Goal: Transaction & Acquisition: Purchase product/service

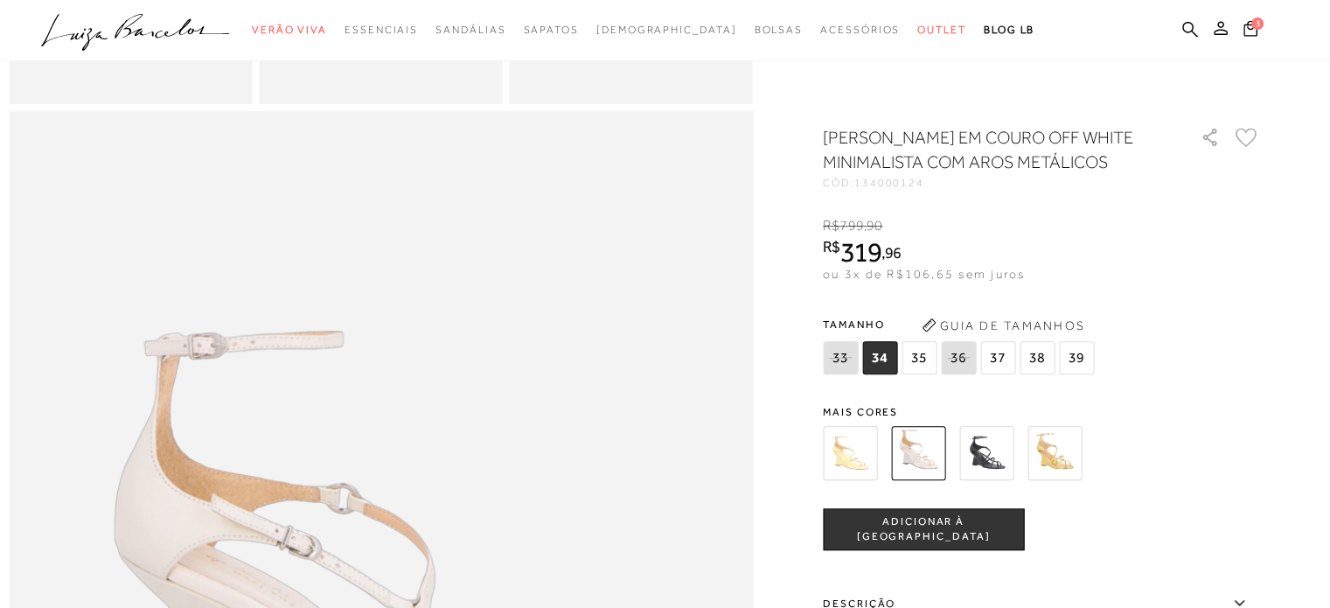
click at [979, 469] on img at bounding box center [986, 453] width 54 height 54
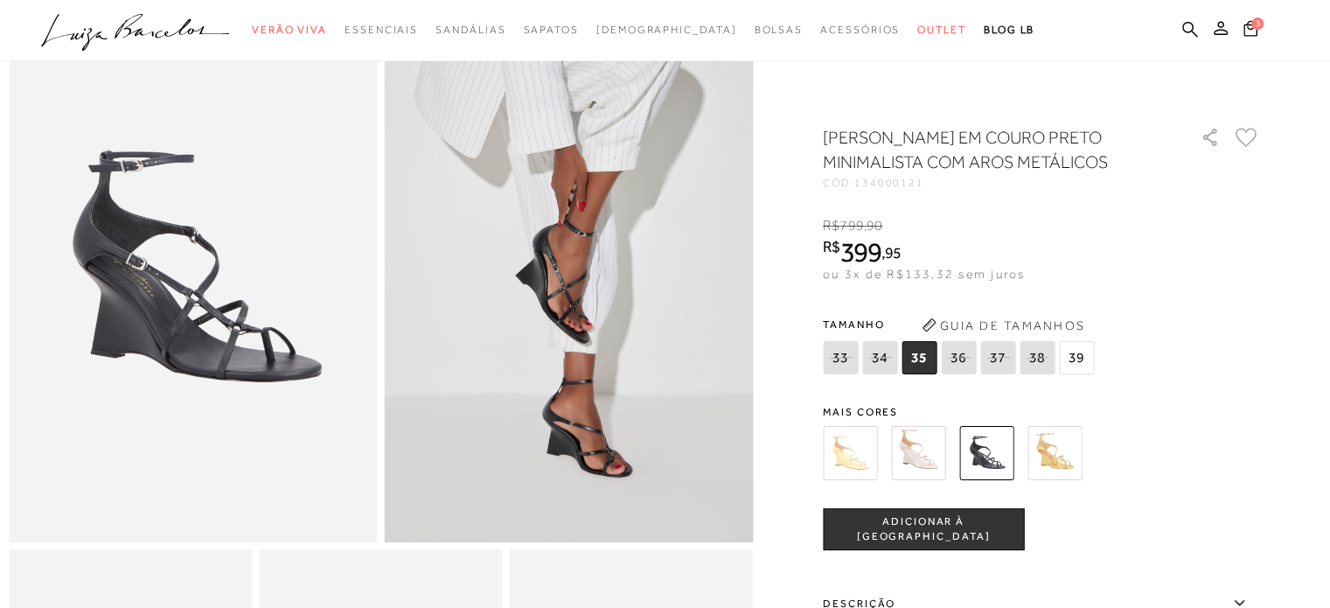
scroll to position [130, 0]
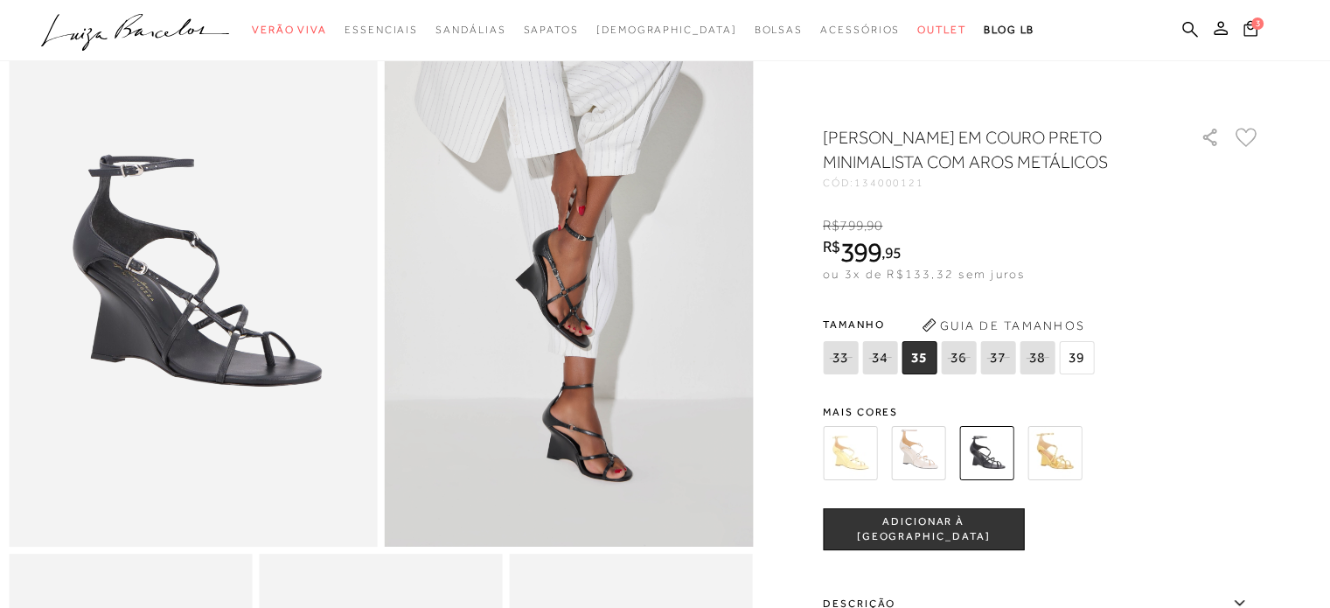
click at [916, 467] on img at bounding box center [918, 453] width 54 height 54
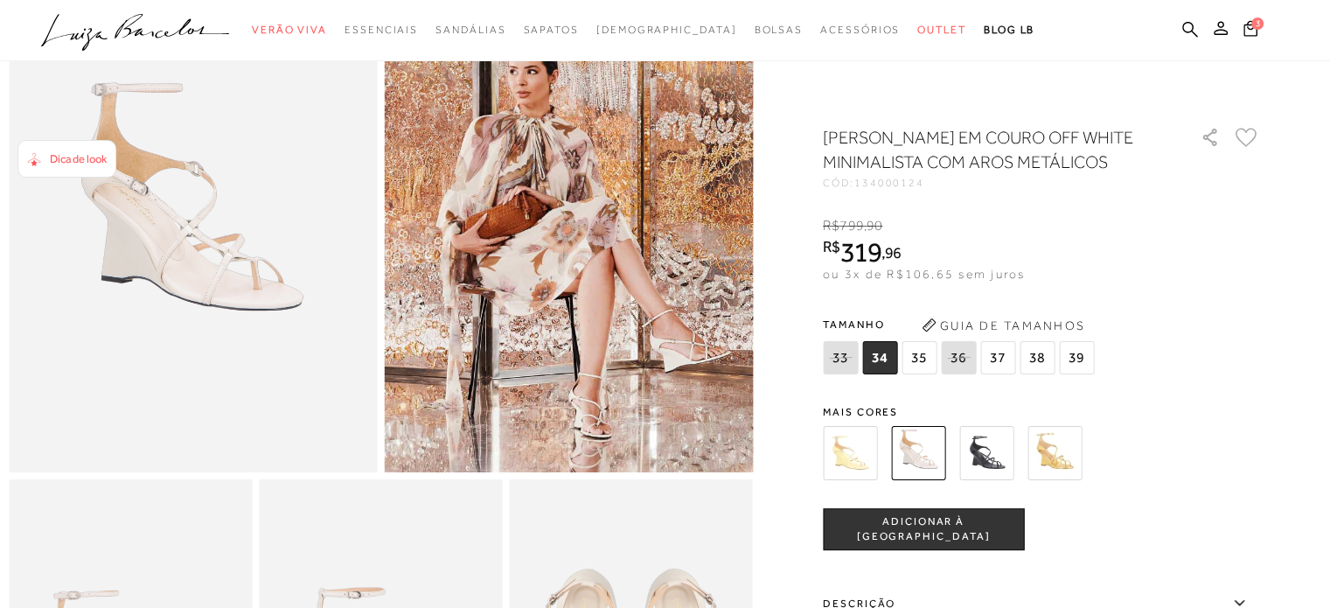
scroll to position [228, 0]
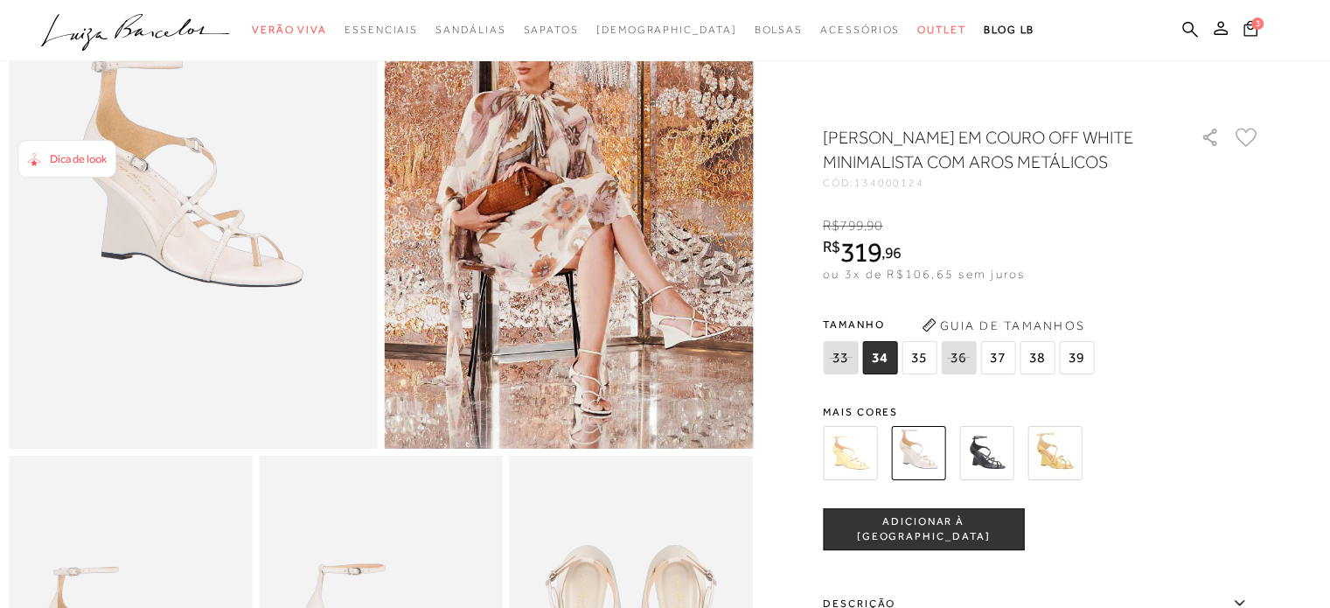
click at [925, 374] on span "35" at bounding box center [918, 357] width 35 height 33
click at [979, 550] on button "ADICIONAR À [GEOGRAPHIC_DATA]" at bounding box center [923, 529] width 201 height 42
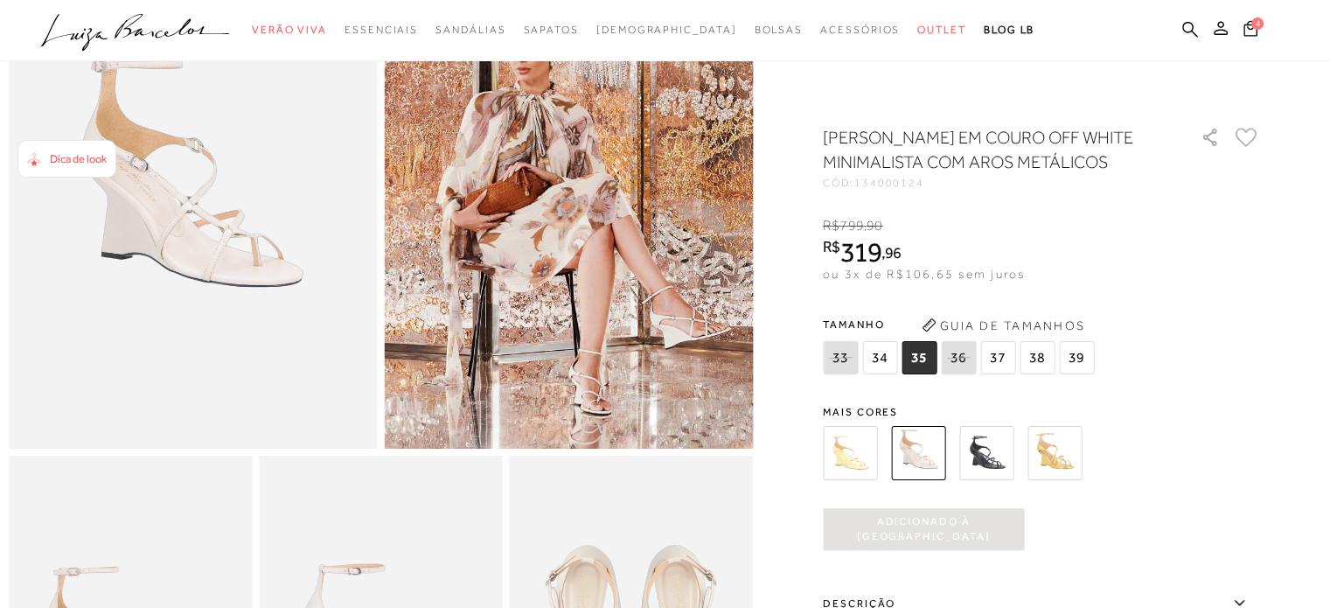
scroll to position [0, 0]
click at [1252, 28] on icon at bounding box center [1250, 28] width 14 height 17
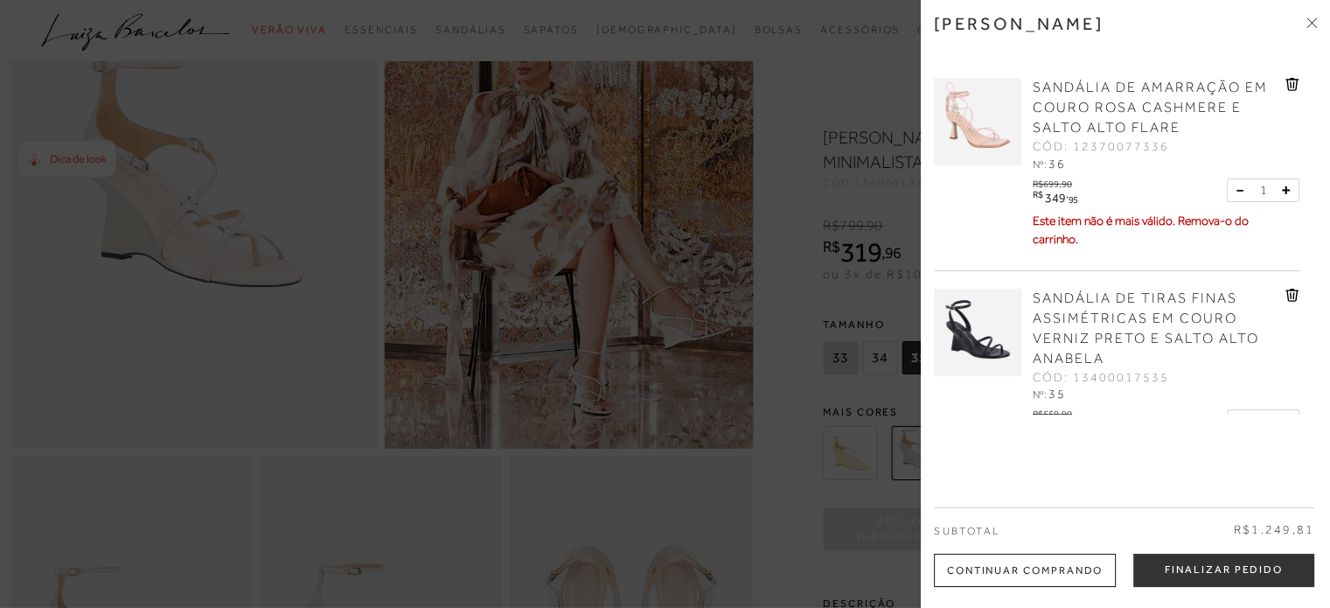
click at [972, 122] on img at bounding box center [977, 121] width 87 height 87
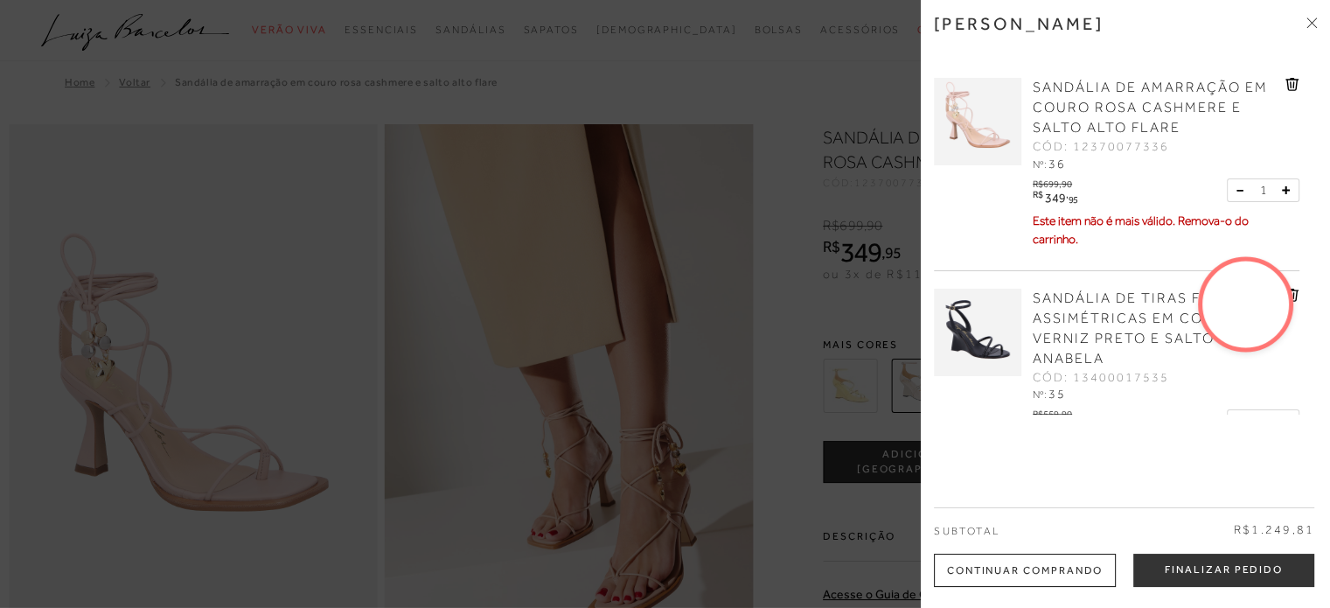
click at [992, 307] on img at bounding box center [977, 332] width 87 height 87
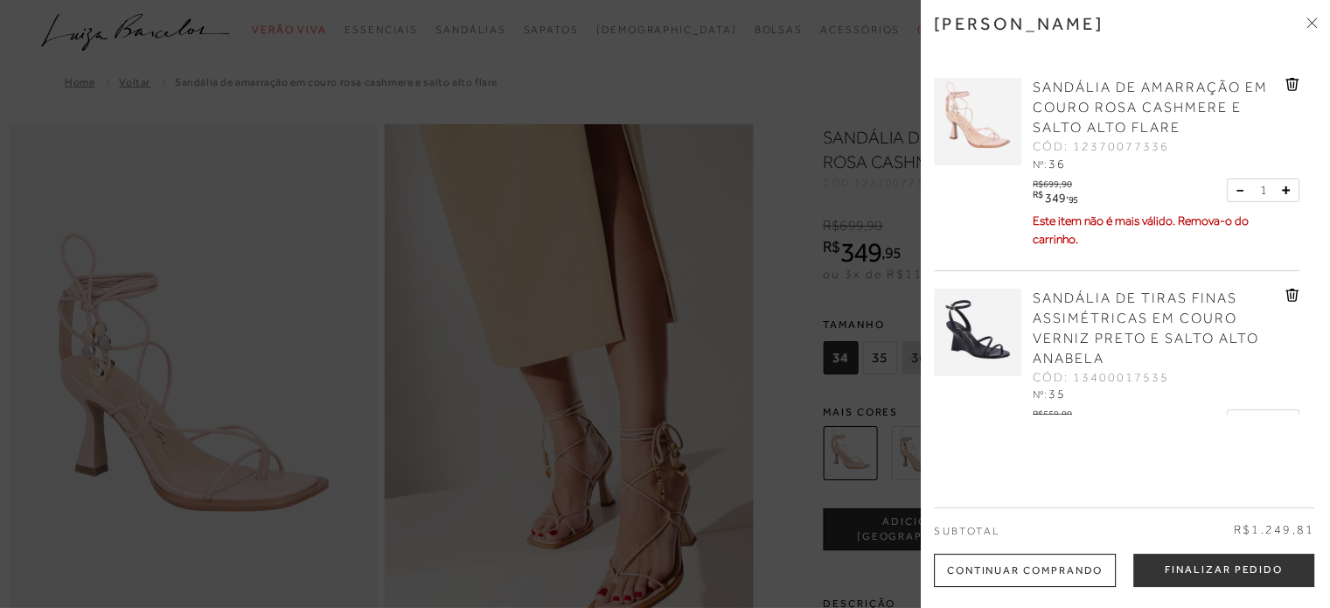
click at [838, 308] on div at bounding box center [665, 304] width 1330 height 608
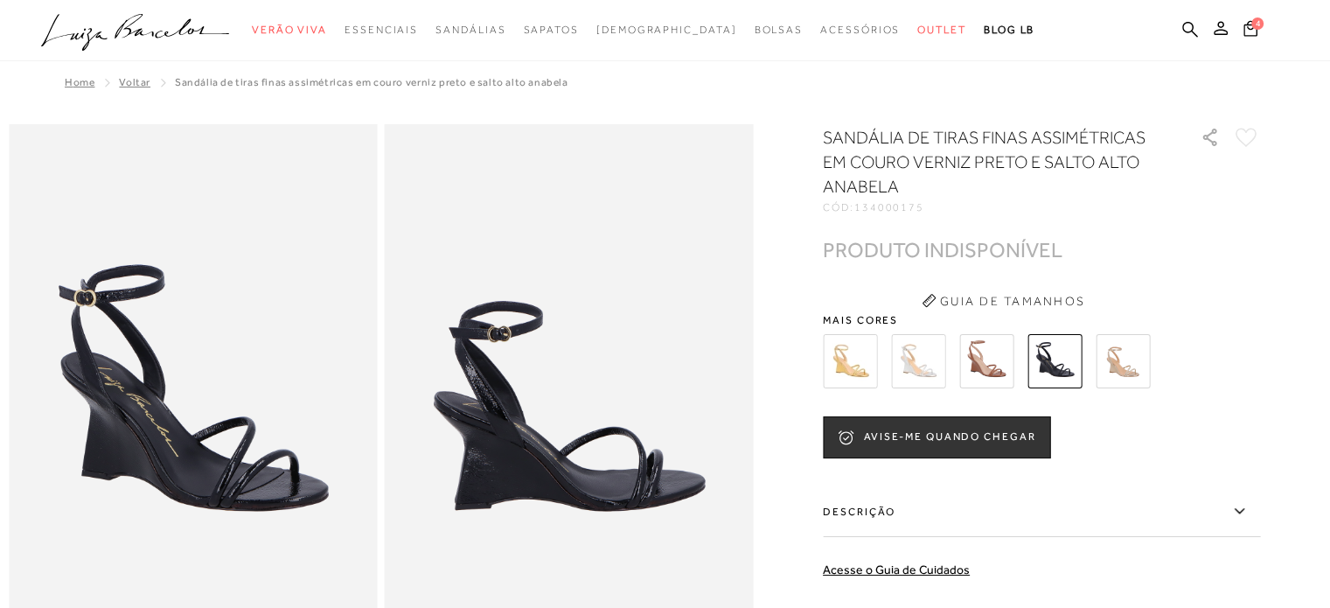
click at [981, 346] on img at bounding box center [986, 361] width 54 height 54
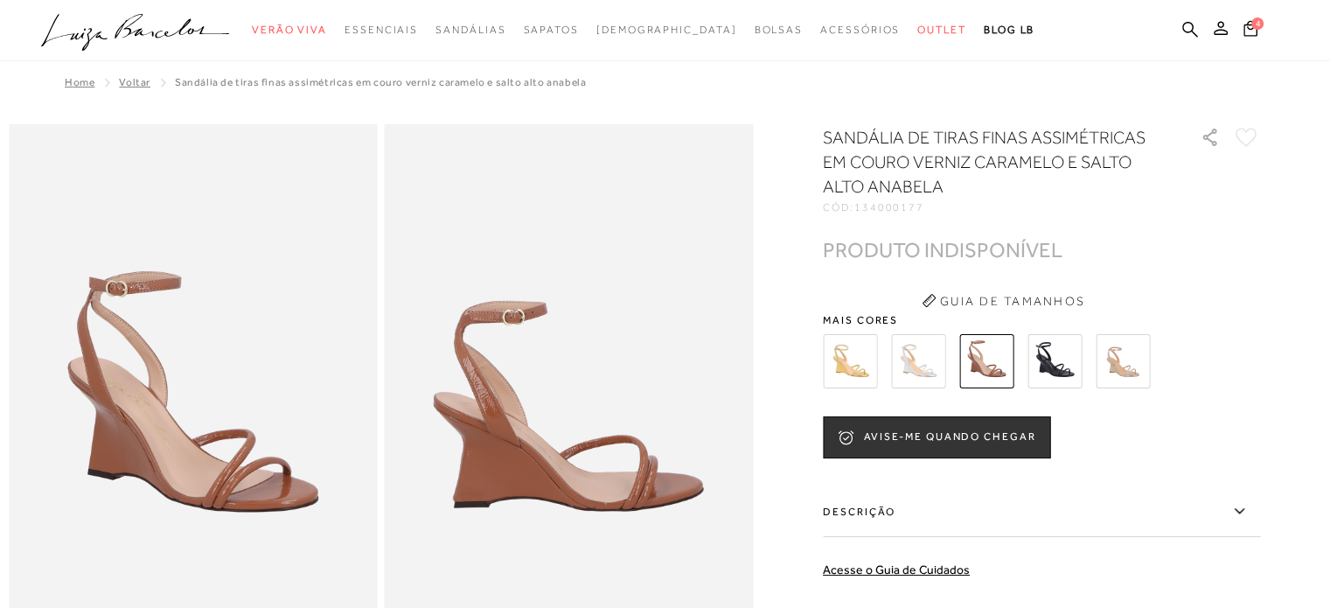
click at [942, 361] on img at bounding box center [918, 361] width 54 height 54
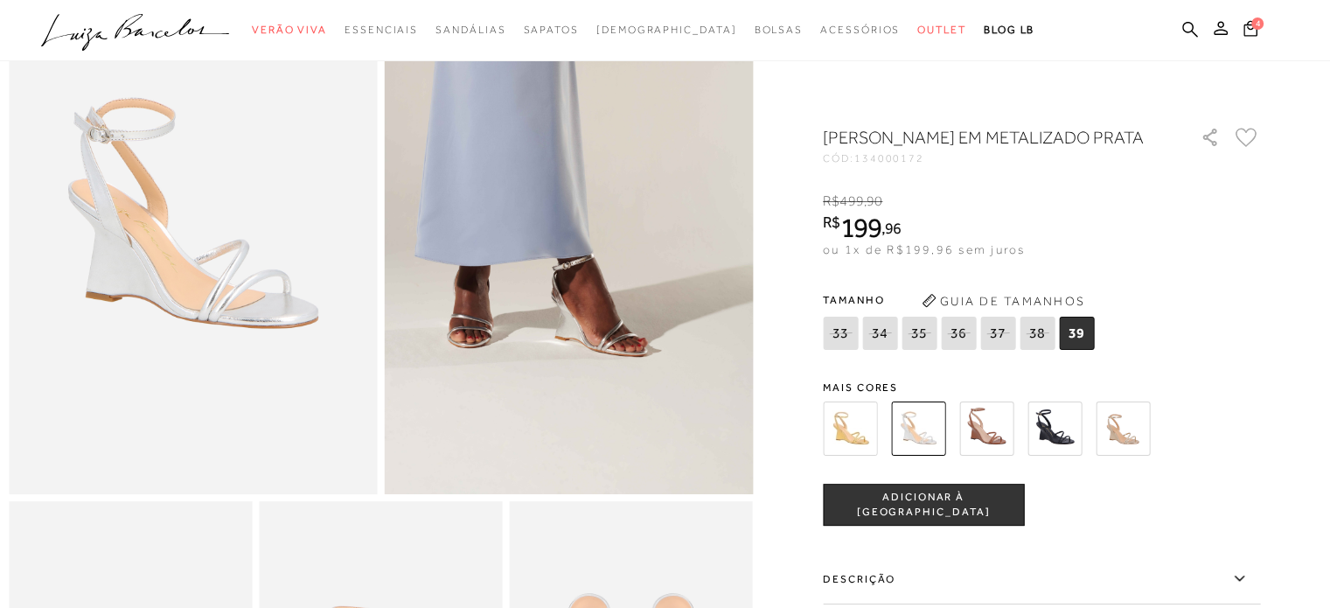
scroll to position [115, 0]
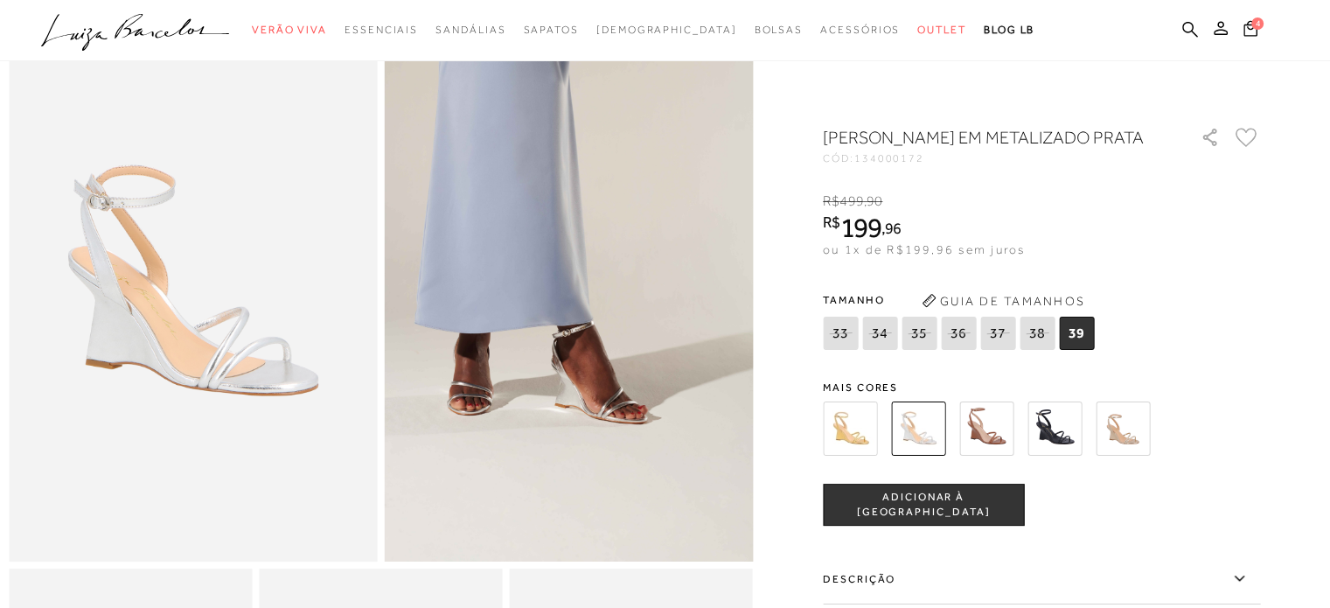
click at [850, 445] on img at bounding box center [850, 428] width 54 height 54
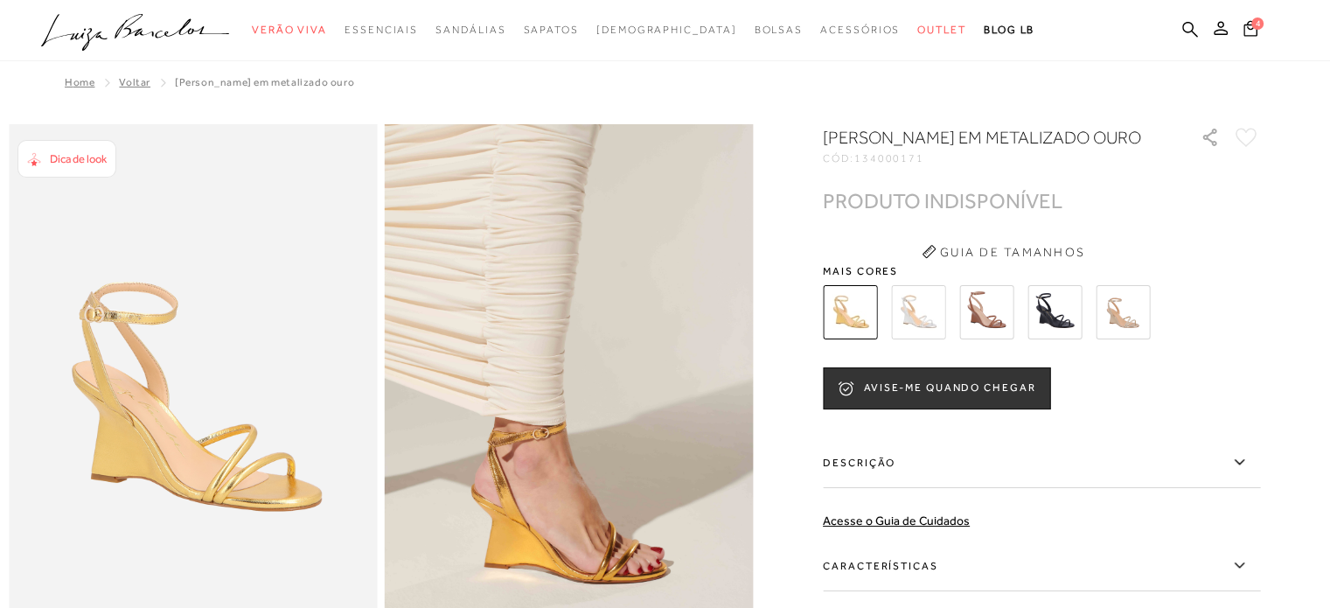
click at [1109, 335] on img at bounding box center [1122, 312] width 54 height 54
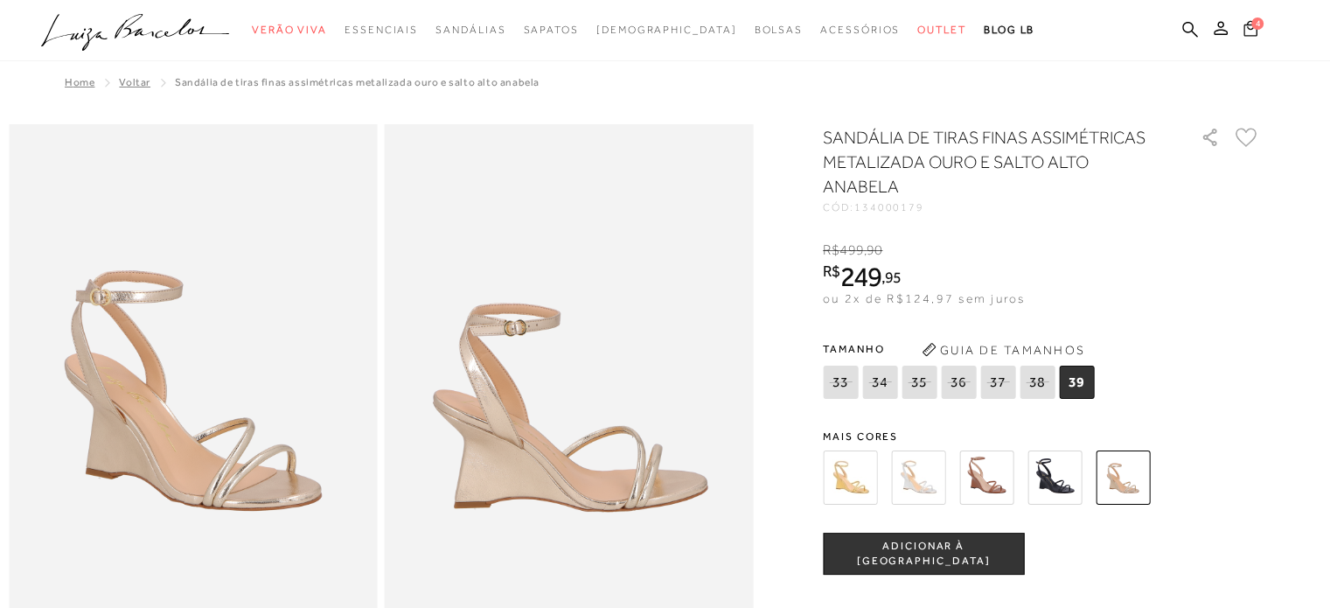
click at [1245, 37] on button "4" at bounding box center [1250, 30] width 25 height 24
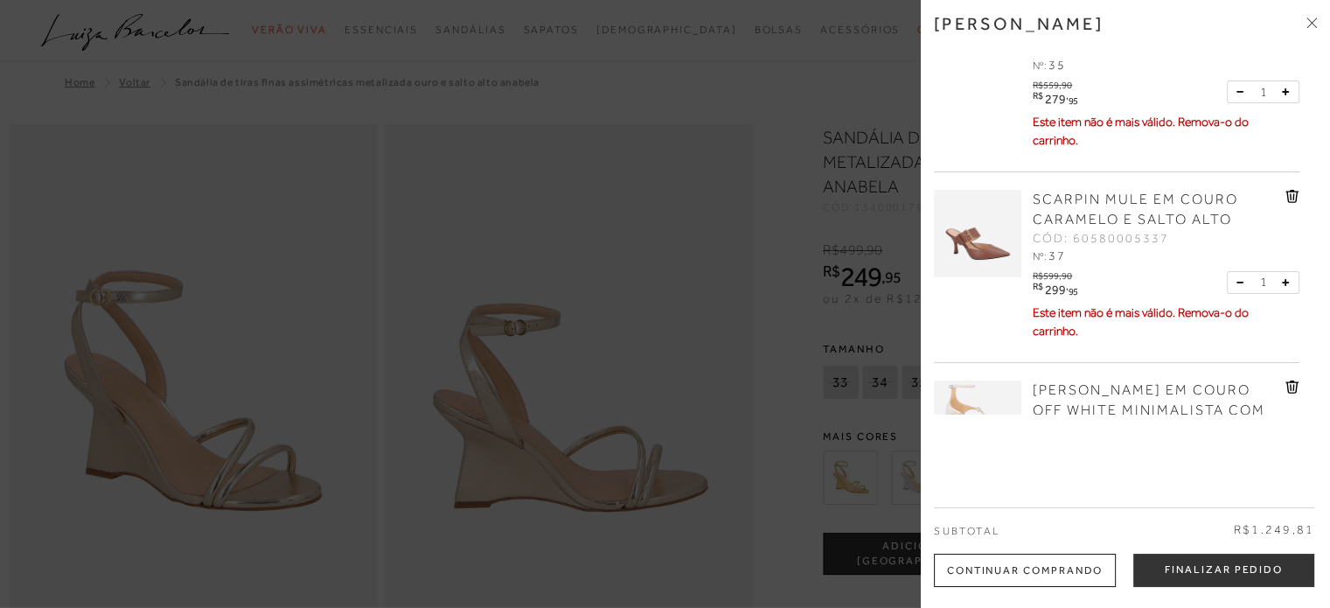
scroll to position [453, 0]
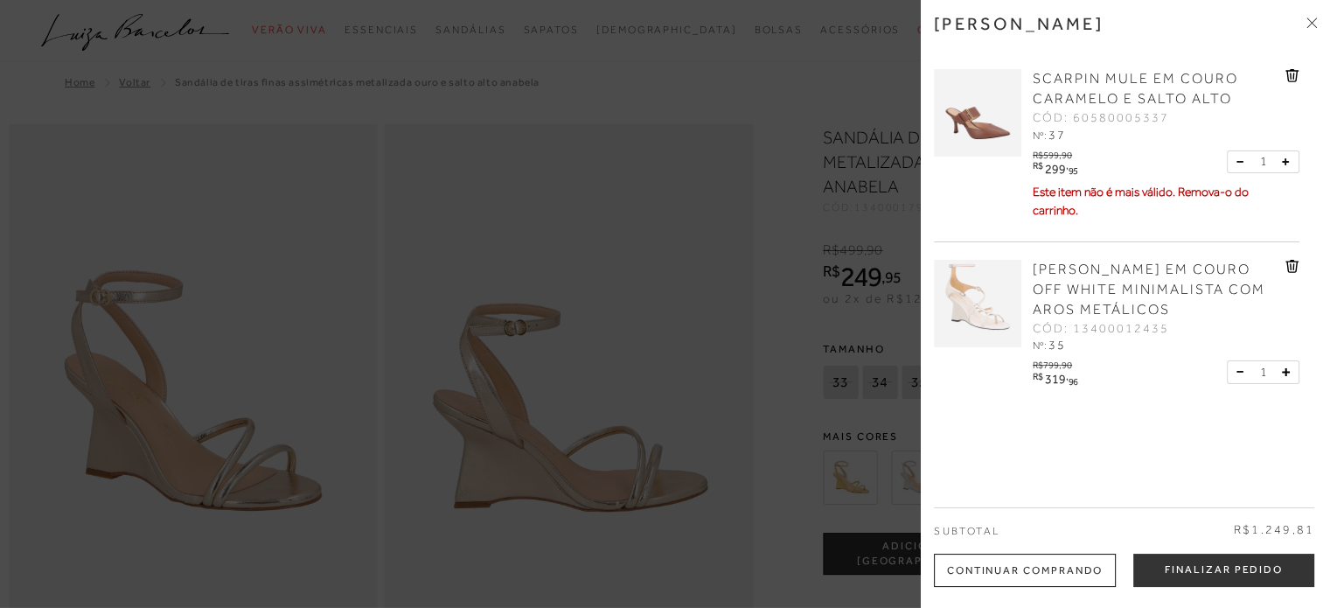
click at [1288, 76] on icon at bounding box center [1292, 75] width 14 height 13
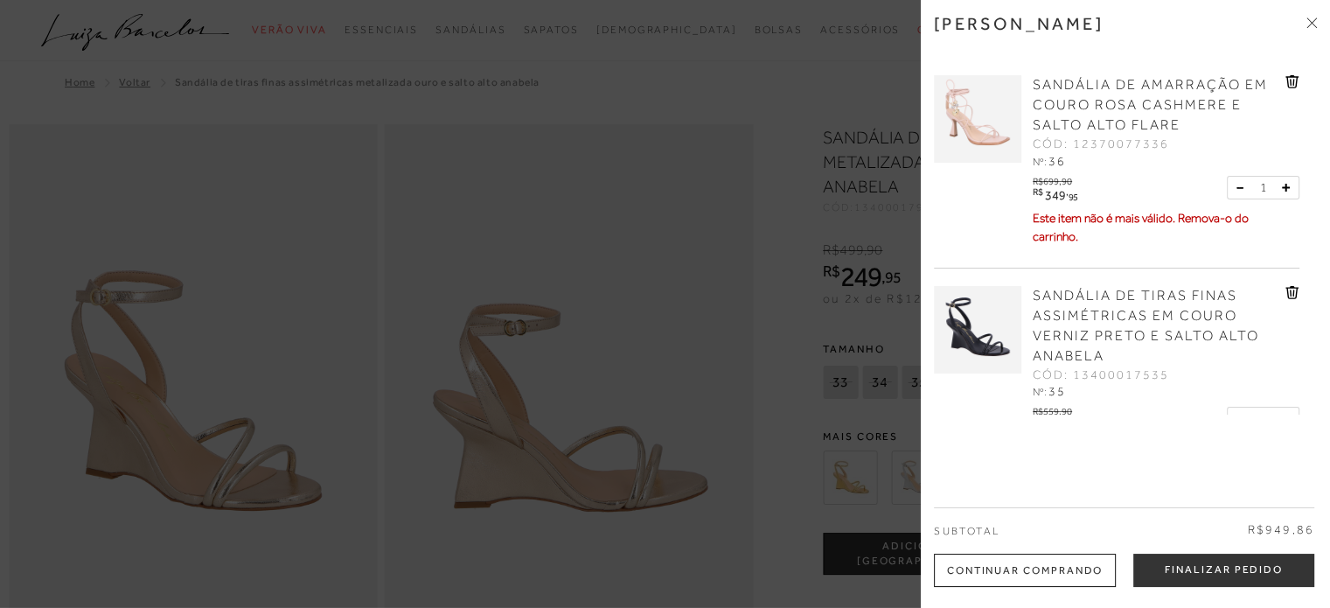
scroll to position [0, 0]
click at [1012, 135] on img at bounding box center [977, 121] width 87 height 87
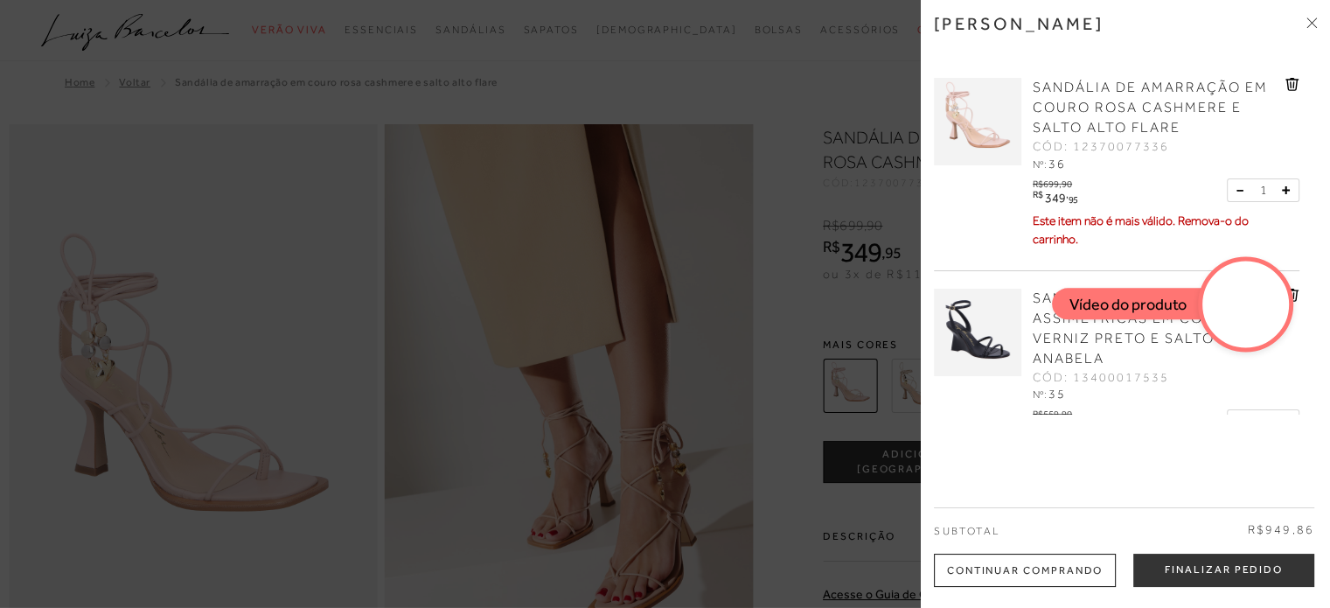
click at [744, 304] on div at bounding box center [665, 304] width 1330 height 608
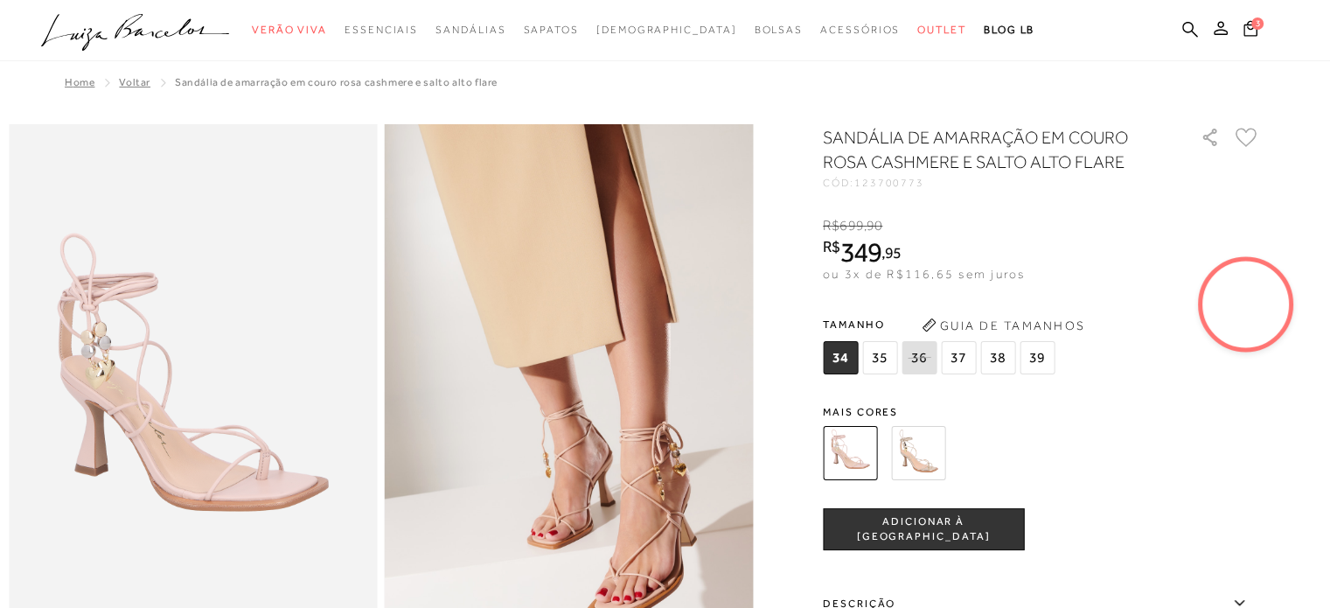
click at [1239, 16] on ul ".a{fill-rule:evenodd;} Verão Viva Em alta Favoritos das Influenciadoras Apostas…" at bounding box center [651, 30] width 1221 height 32
click at [1248, 24] on icon at bounding box center [1250, 28] width 14 height 16
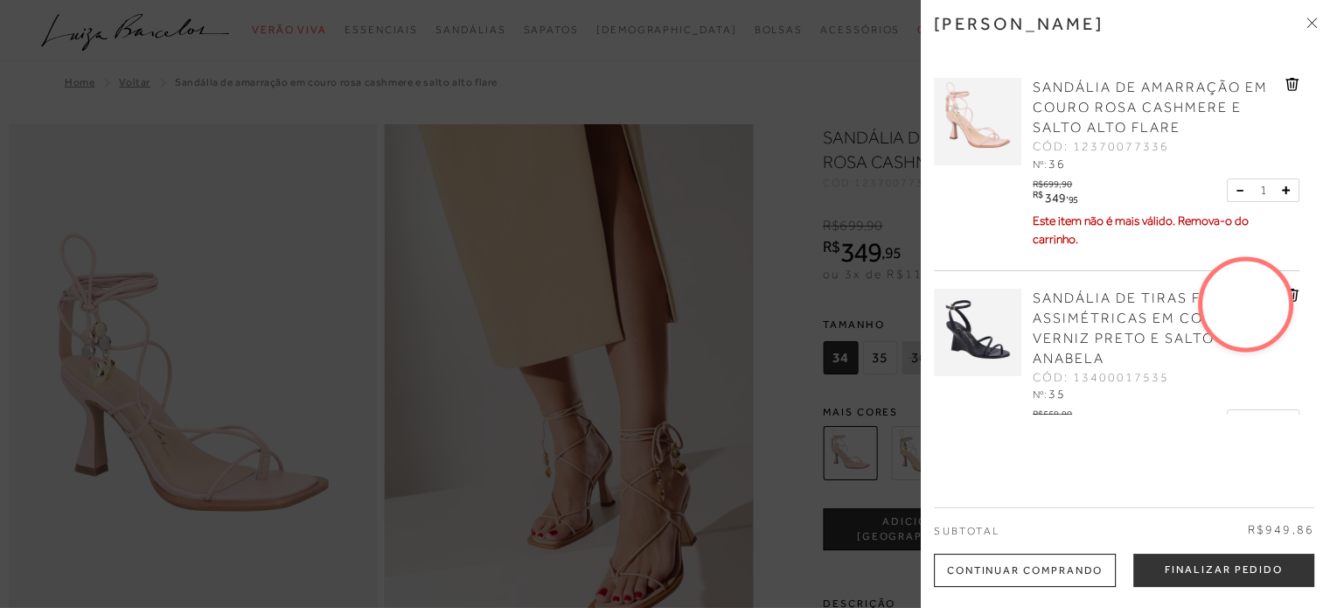
click at [1294, 83] on icon at bounding box center [1292, 84] width 14 height 13
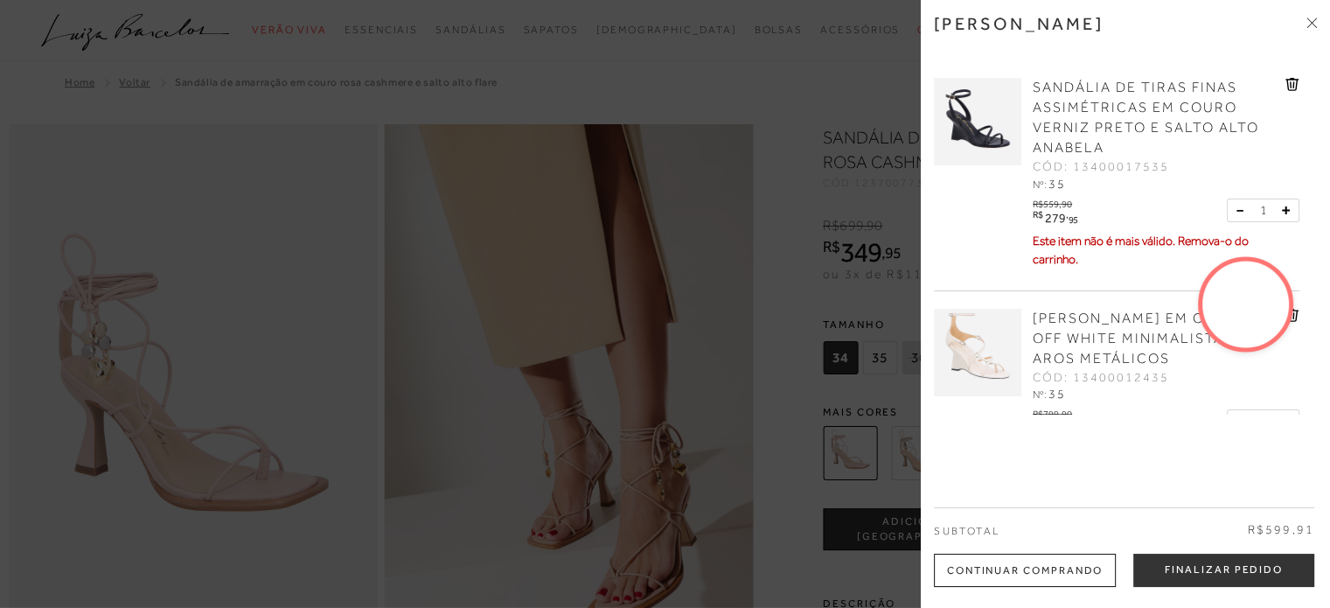
click at [1292, 85] on icon at bounding box center [1293, 84] width 2 height 7
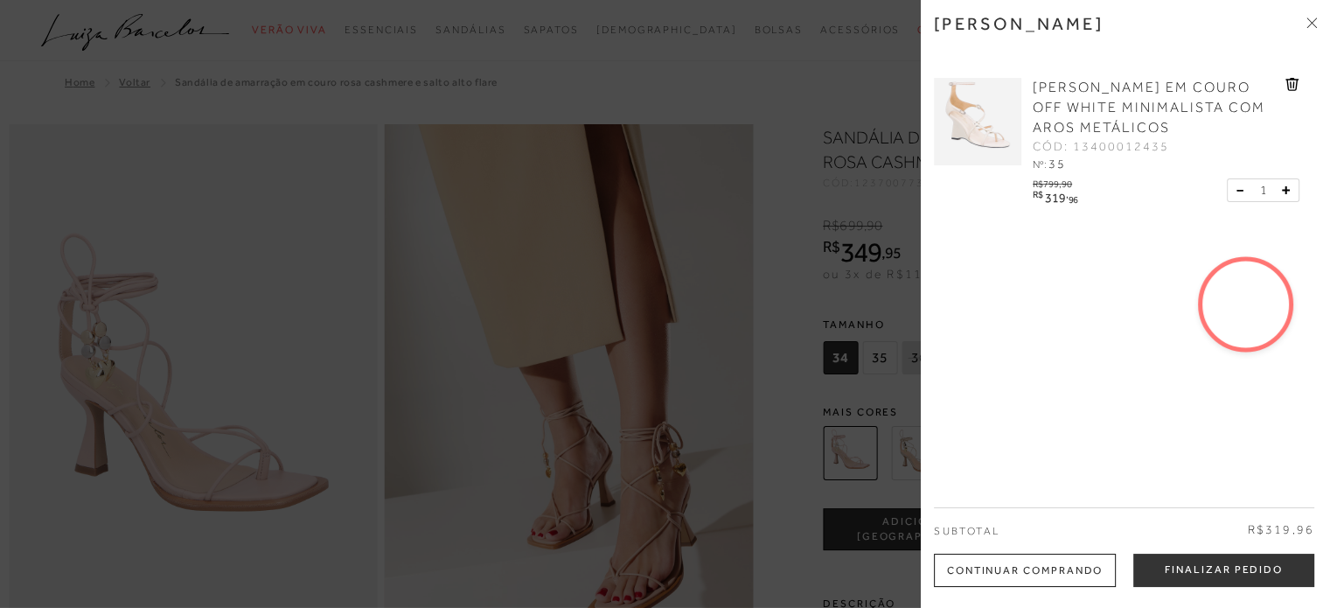
click at [1315, 29] on span at bounding box center [1311, 24] width 10 height 18
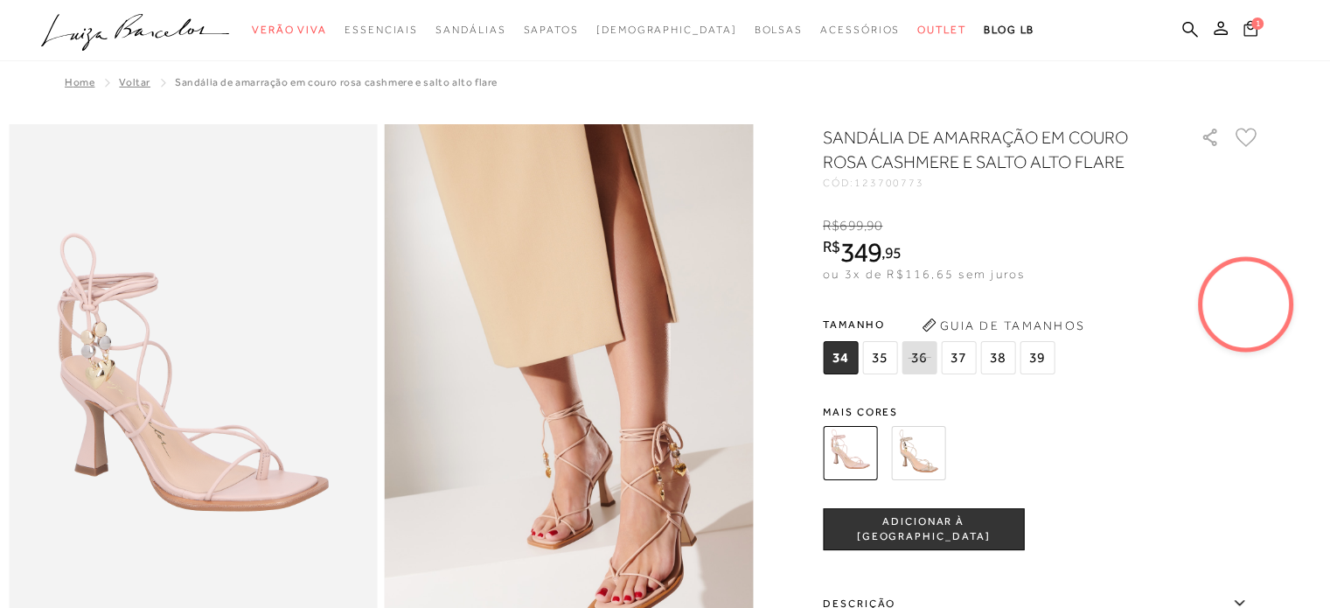
click at [1255, 31] on icon at bounding box center [1250, 27] width 17 height 18
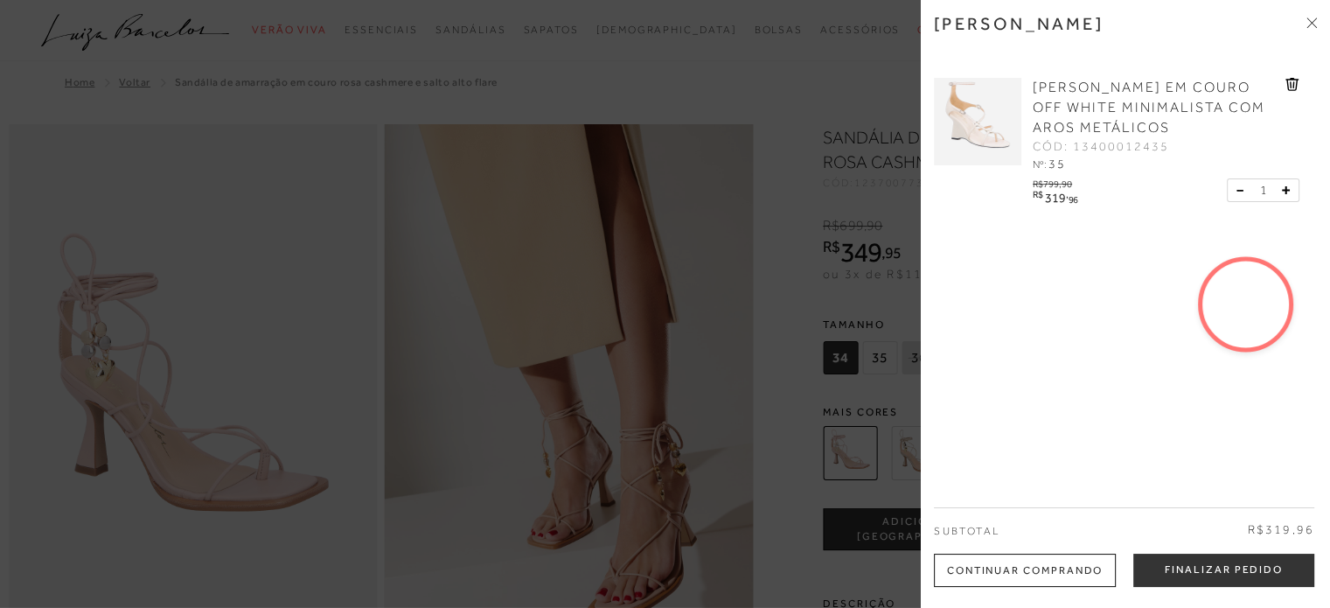
click at [769, 109] on div at bounding box center [665, 304] width 1330 height 608
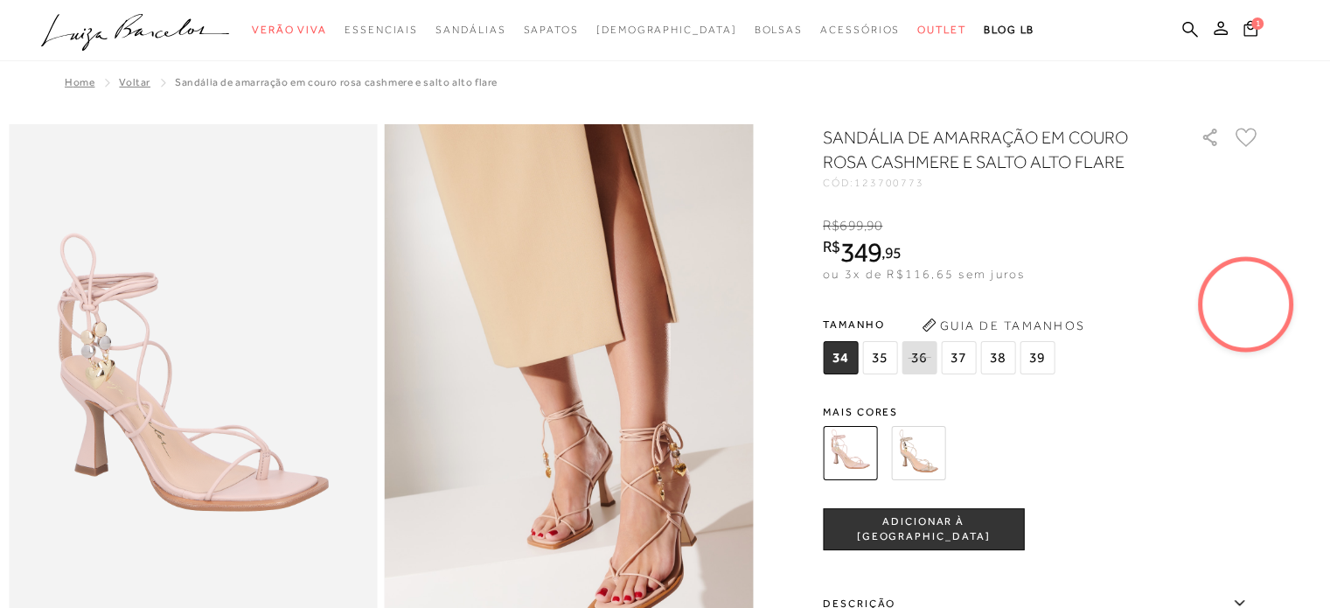
click at [891, 365] on span "35" at bounding box center [879, 357] width 35 height 33
click at [929, 463] on img at bounding box center [918, 453] width 54 height 54
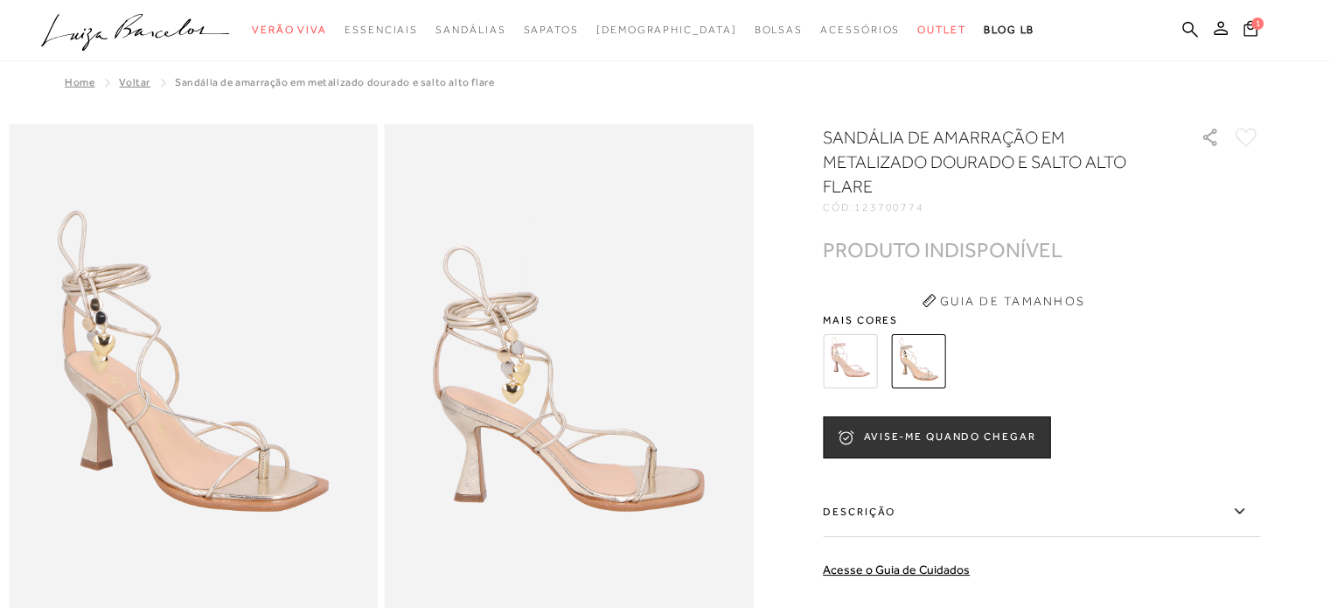
click at [861, 374] on img at bounding box center [850, 361] width 54 height 54
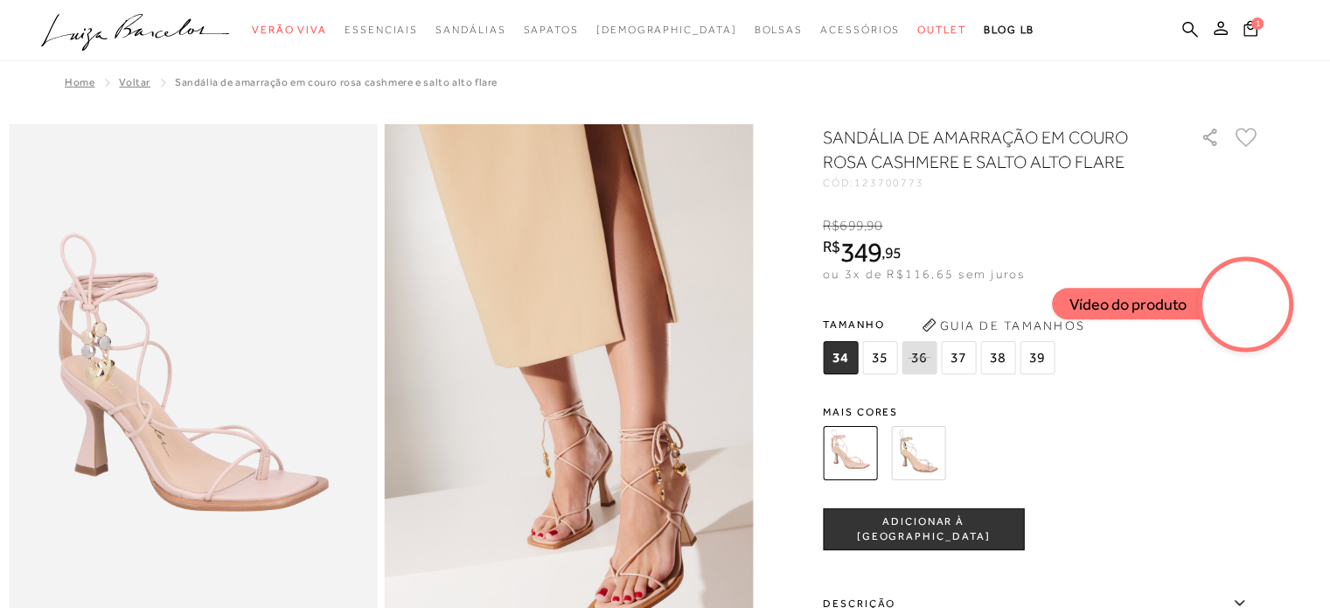
click at [885, 364] on span "35" at bounding box center [879, 357] width 35 height 33
click at [962, 525] on span "ADICIONAR À [GEOGRAPHIC_DATA]" at bounding box center [923, 529] width 199 height 31
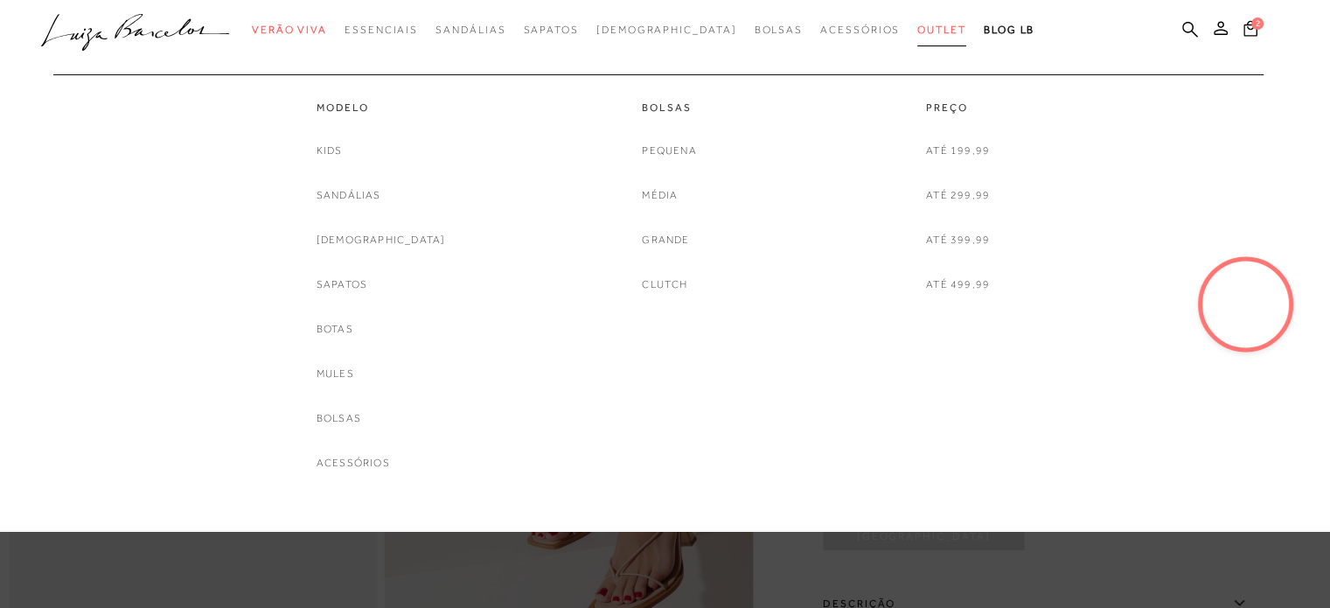
click at [917, 34] on span "Outlet" at bounding box center [941, 30] width 49 height 12
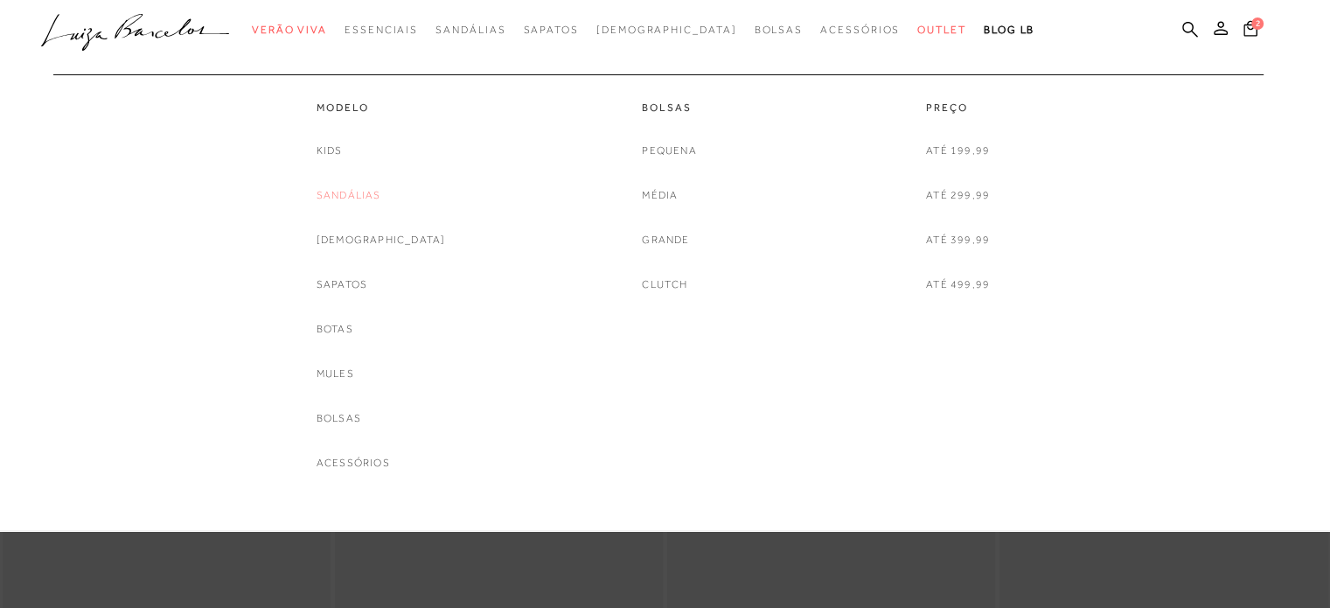
click at [380, 188] on link "Sandálias" at bounding box center [348, 195] width 65 height 18
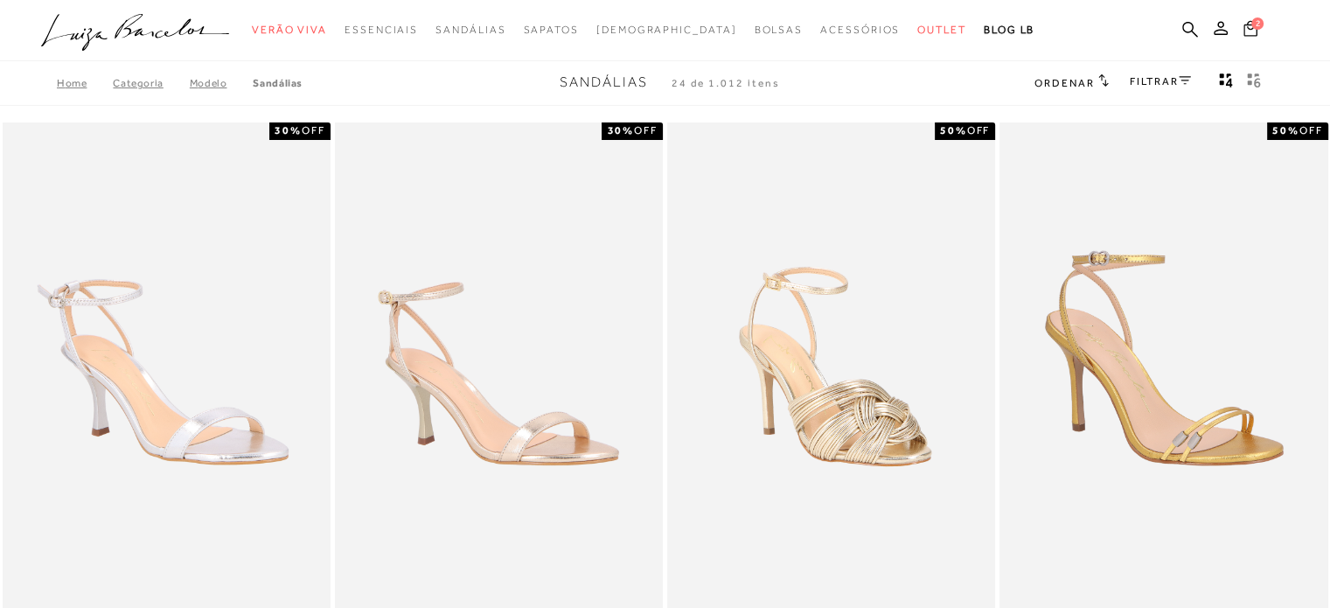
click at [1255, 38] on button "2" at bounding box center [1250, 31] width 24 height 24
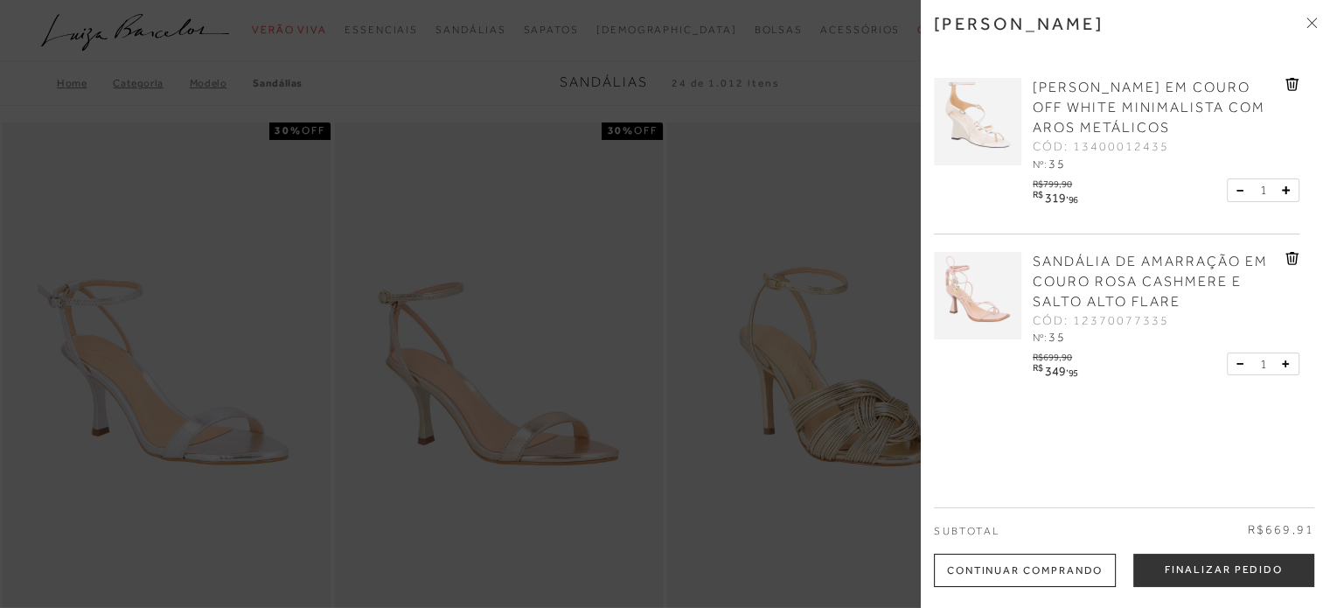
click at [965, 171] on div "[PERSON_NAME] EM COURO OFF WHITE MINIMALISTA COM AROS METÁLICOS CÓD: 1340001243…" at bounding box center [1116, 147] width 365 height 174
click at [974, 147] on img at bounding box center [977, 121] width 87 height 87
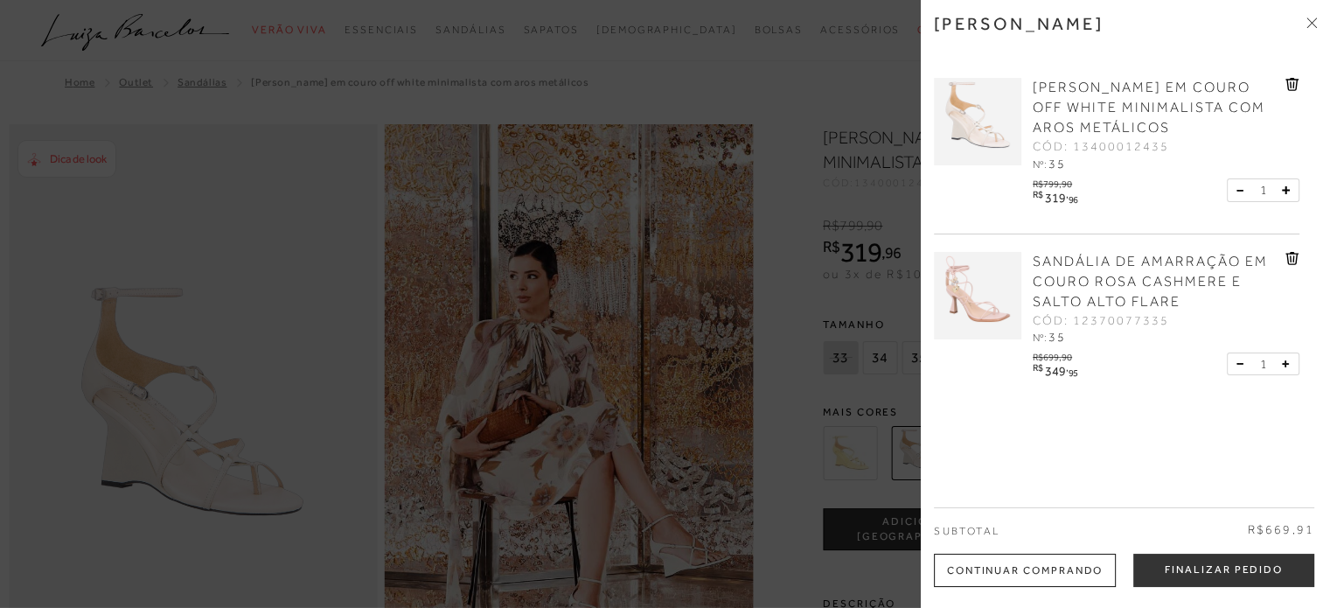
click at [850, 436] on div at bounding box center [665, 304] width 1330 height 608
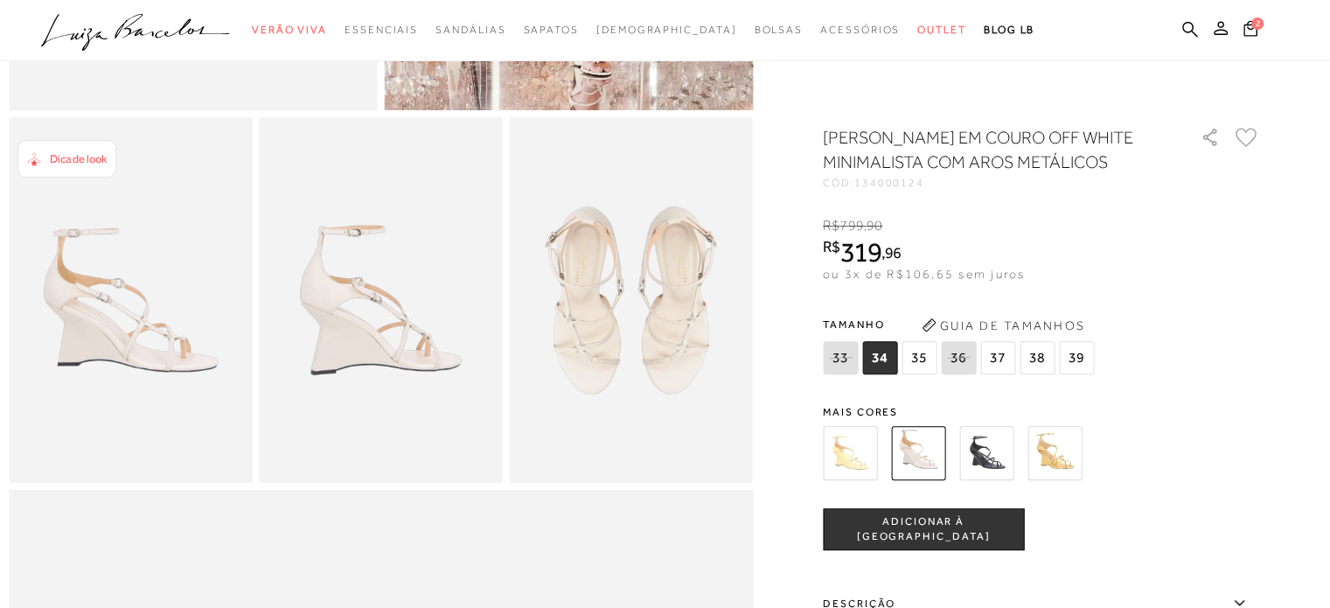
scroll to position [575, 0]
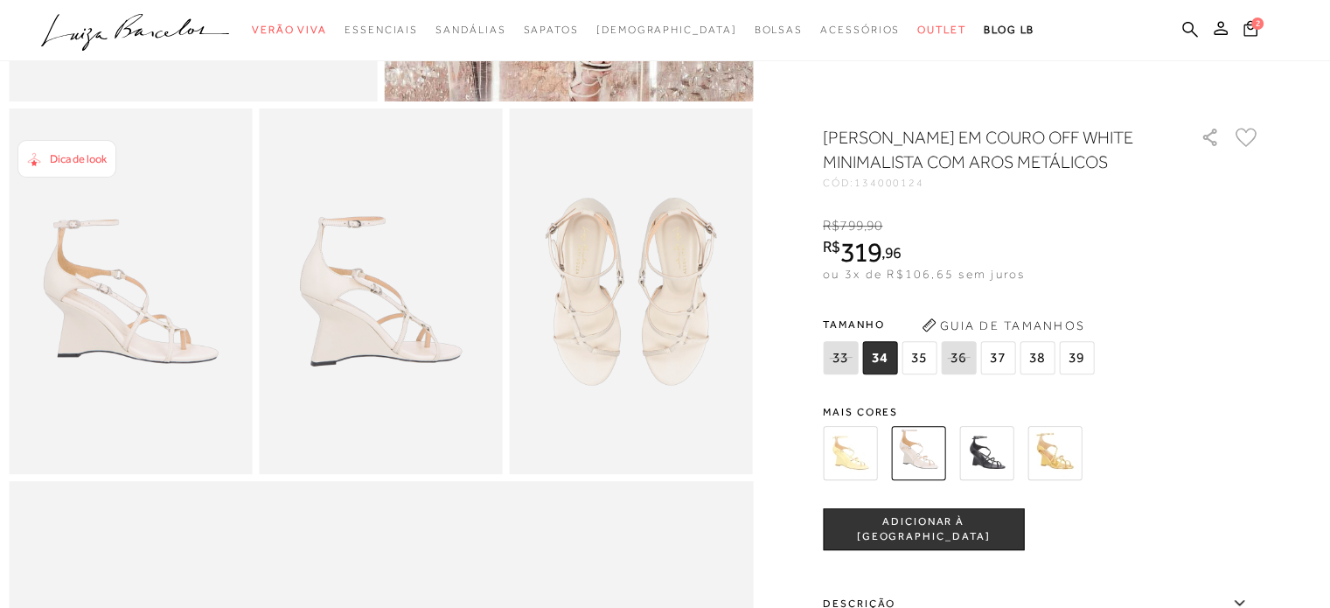
click at [984, 471] on img at bounding box center [986, 453] width 54 height 54
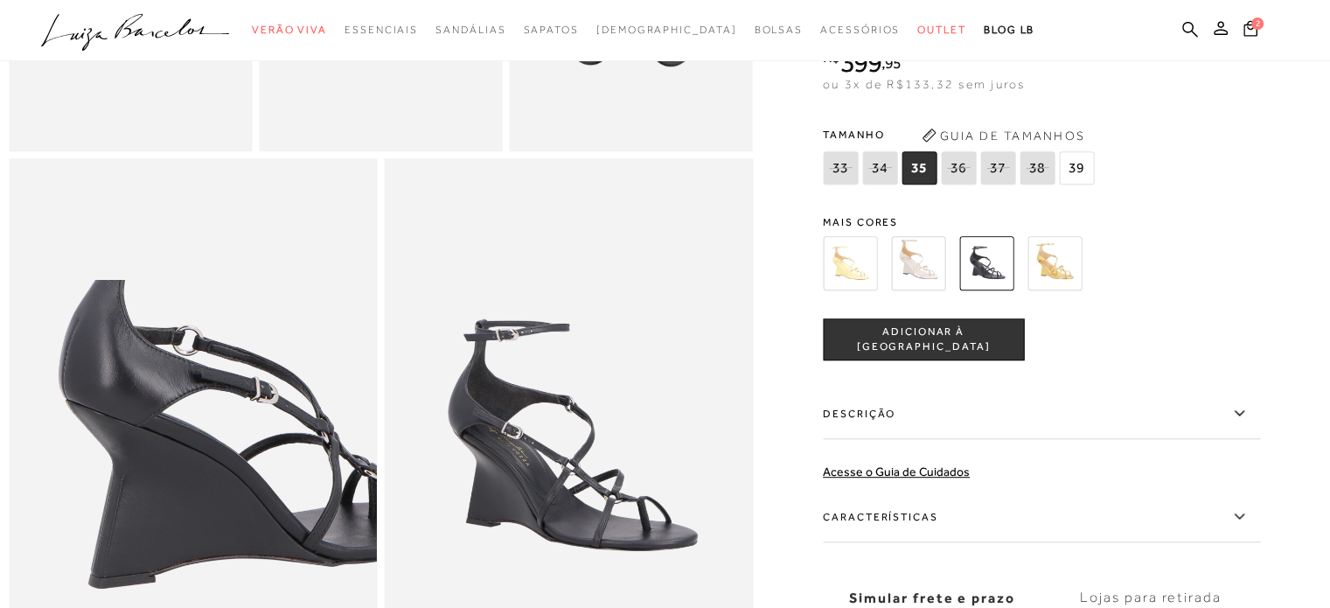
scroll to position [893, 0]
